Goal: Task Accomplishment & Management: Manage account settings

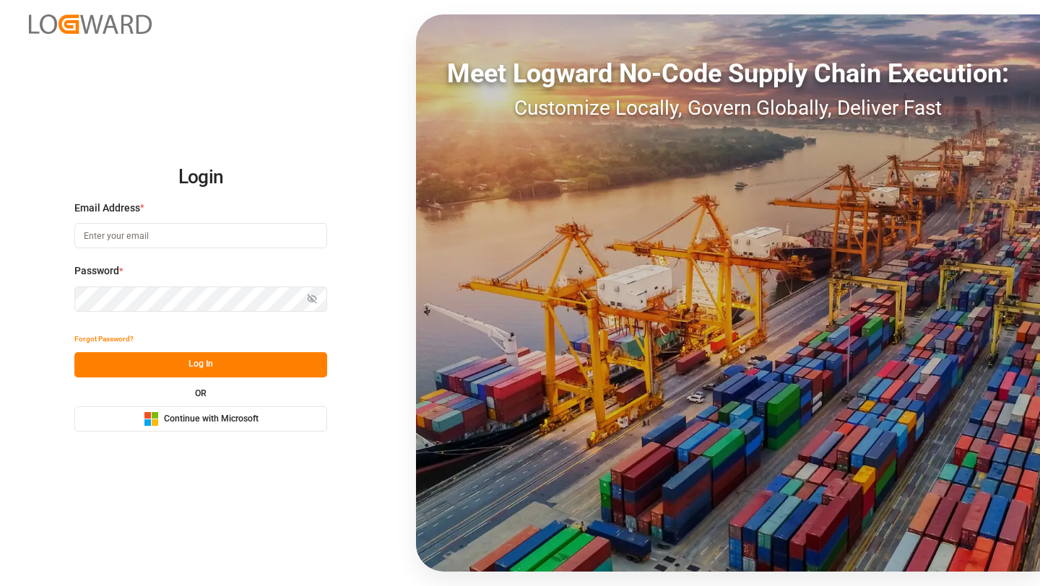
click at [251, 235] on input at bounding box center [200, 235] width 253 height 25
type input "[EMAIL_ADDRESS][DOMAIN_NAME]"
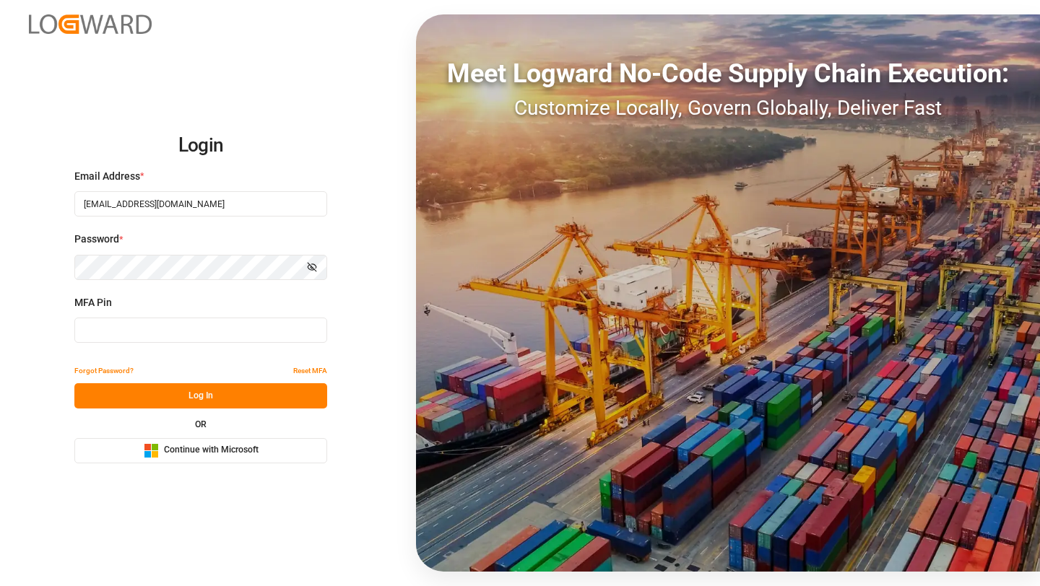
type input "224433"
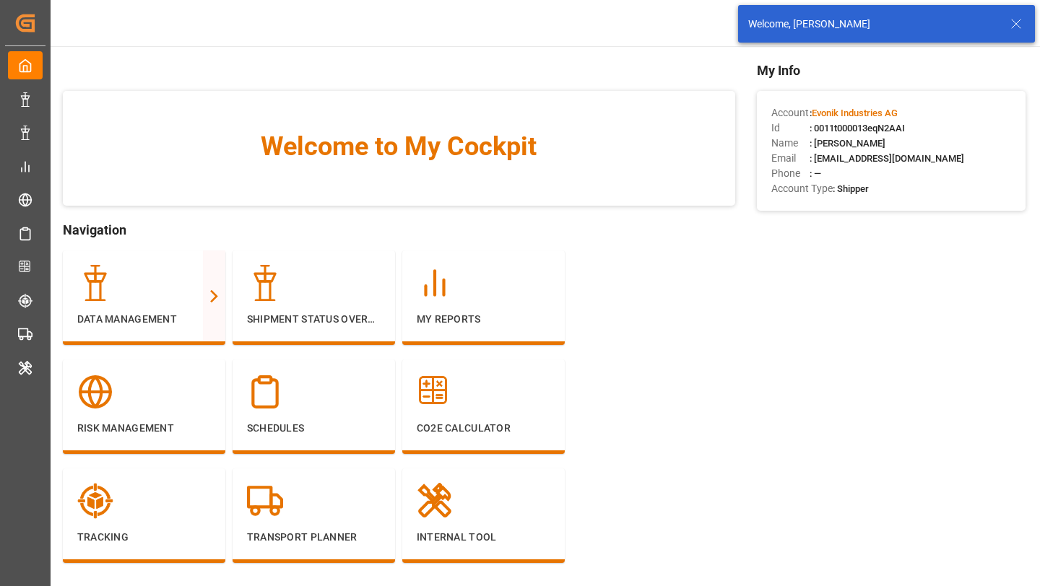
click at [1017, 19] on icon at bounding box center [1015, 23] width 17 height 17
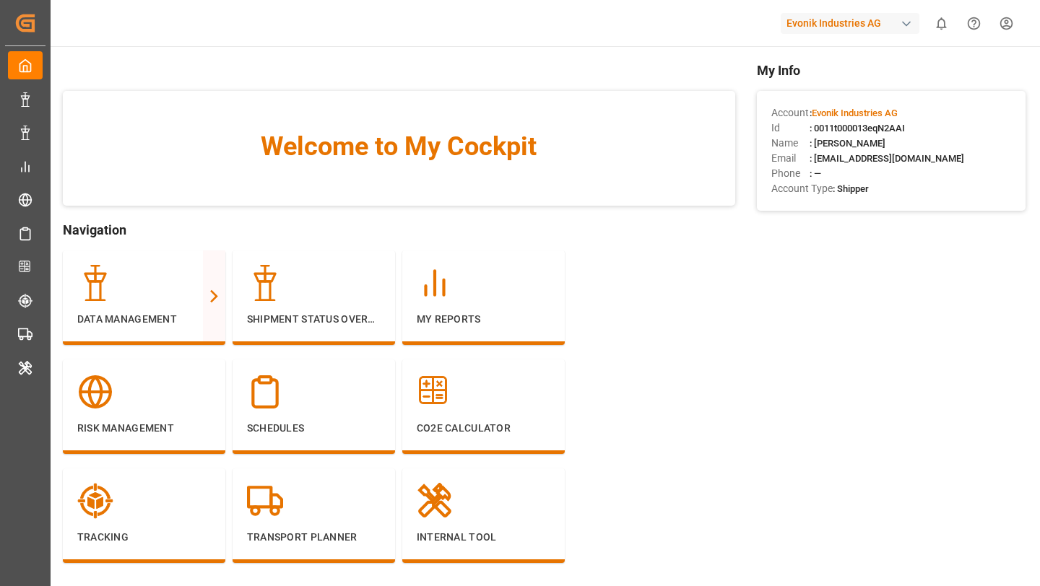
click at [847, 25] on div "Evonik Industries AG" at bounding box center [850, 23] width 139 height 21
type input "[PERSON_NAME]"
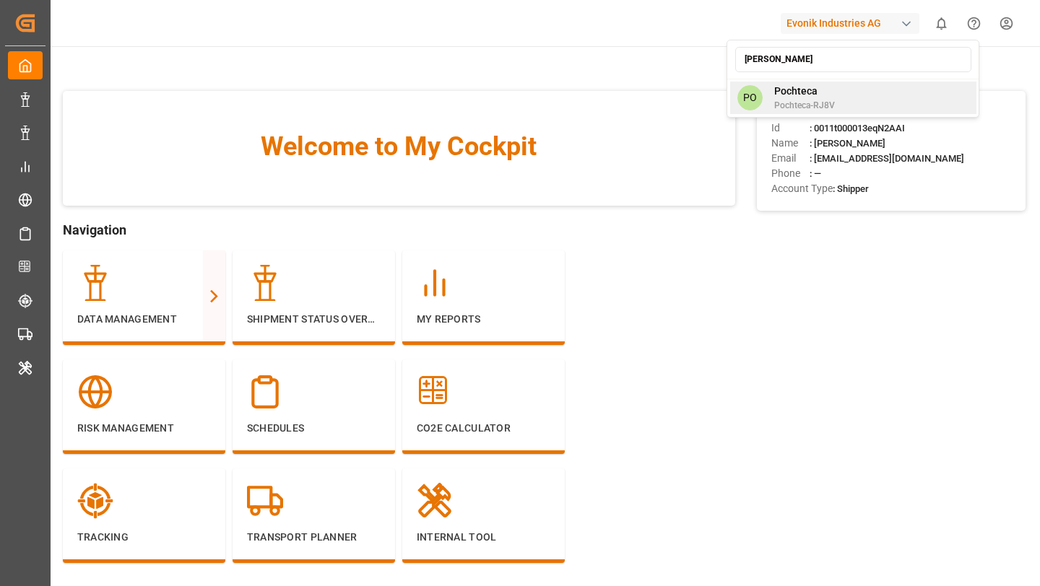
click at [827, 87] on span "Pochteca" at bounding box center [804, 91] width 61 height 15
